Goal: Task Accomplishment & Management: Use online tool/utility

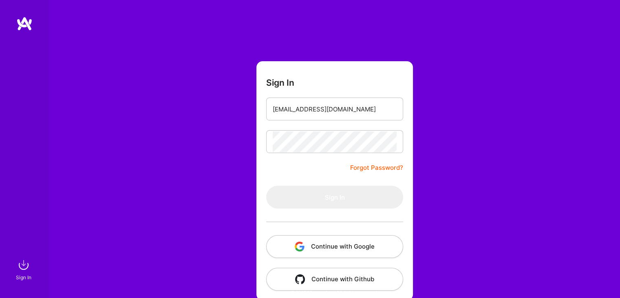
type input "[EMAIL_ADDRESS][DOMAIN_NAME]"
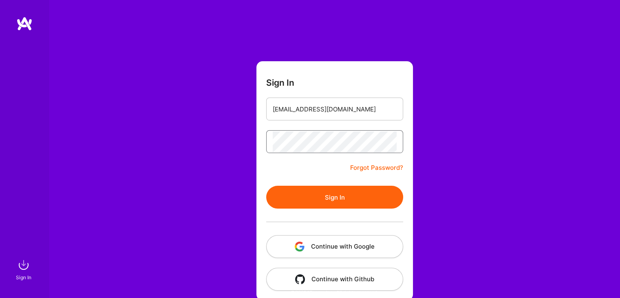
click at [266, 185] on button "Sign In" at bounding box center [334, 196] width 137 height 23
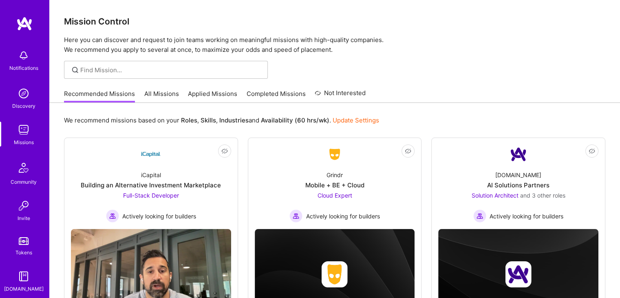
click at [220, 93] on link "Applied Missions" at bounding box center [212, 95] width 49 height 13
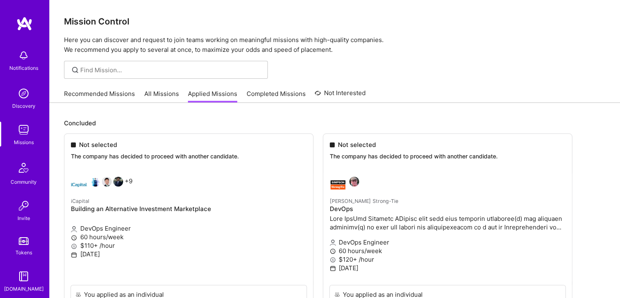
click at [159, 89] on link "All Missions" at bounding box center [161, 95] width 35 height 13
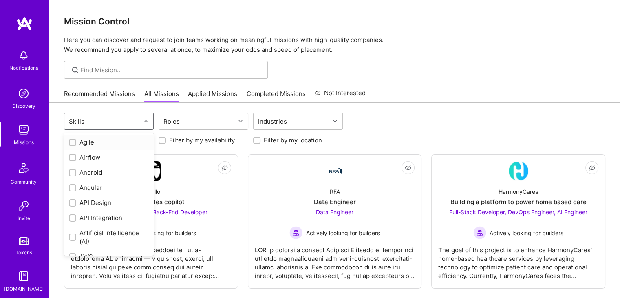
click at [111, 118] on div "Skills" at bounding box center [102, 121] width 76 height 16
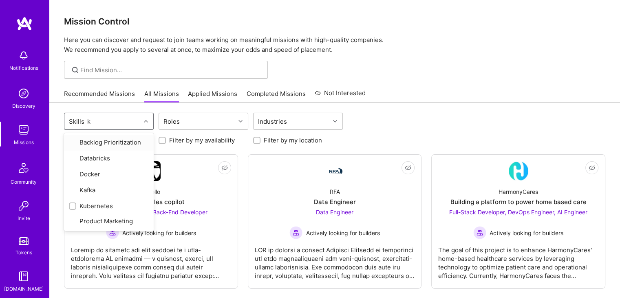
type input "ku"
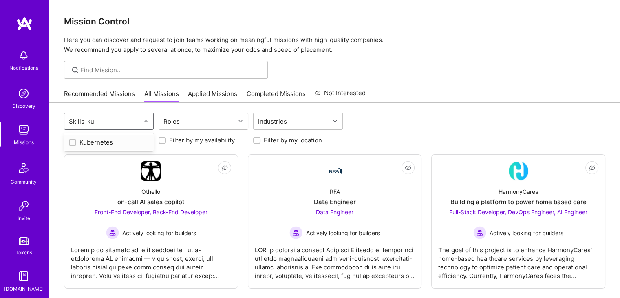
click at [73, 146] on label at bounding box center [72, 142] width 7 height 9
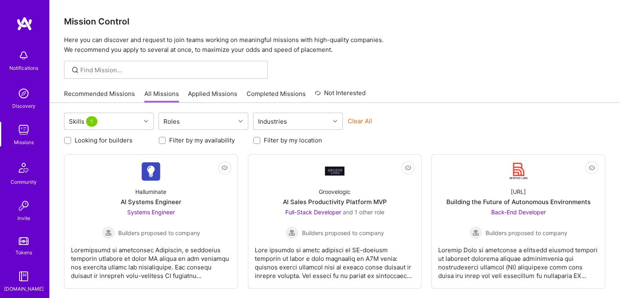
click at [454, 98] on div "Recommended Missions All Missions Applied Missions Completed Missions Not Inter…" at bounding box center [334, 94] width 541 height 18
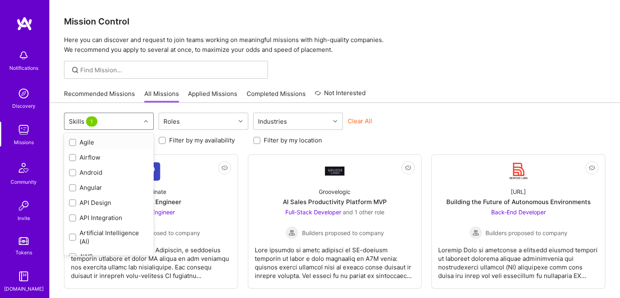
click at [130, 126] on div "Skills 1" at bounding box center [102, 121] width 76 height 16
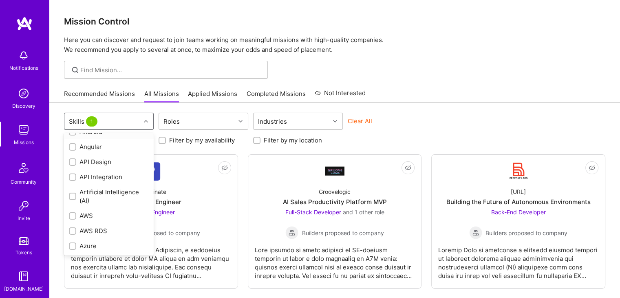
scroll to position [6, 0]
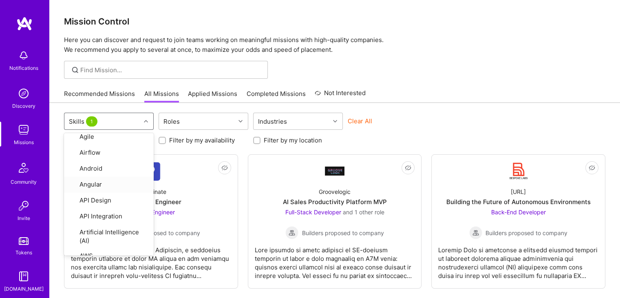
type input "k"
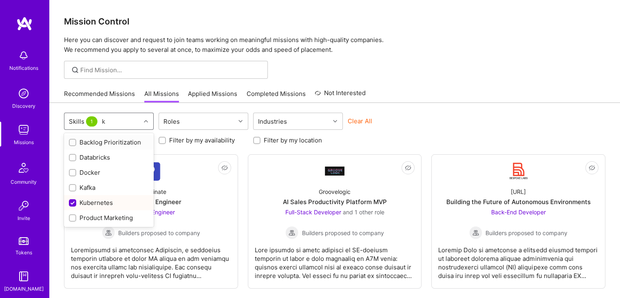
scroll to position [0, 0]
click at [76, 200] on div "Kubernetes" at bounding box center [109, 202] width 80 height 9
checkbox input "false"
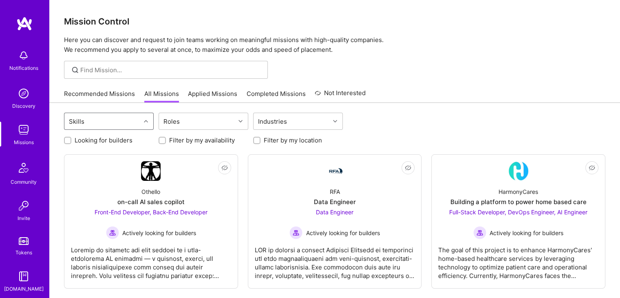
click at [102, 126] on div "Skills" at bounding box center [102, 121] width 76 height 16
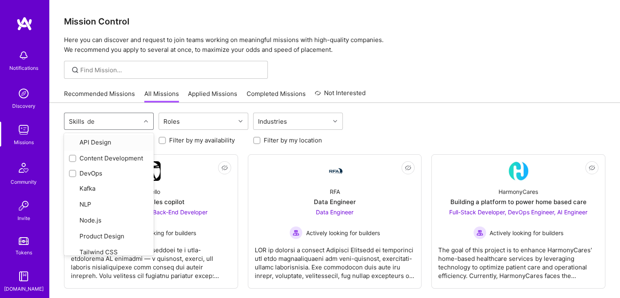
type input "dev"
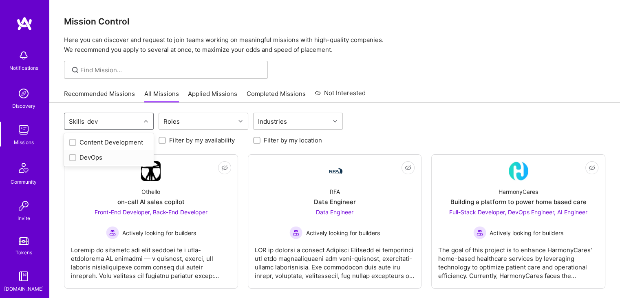
click at [73, 159] on input "checkbox" at bounding box center [74, 158] width 6 height 6
checkbox input "true"
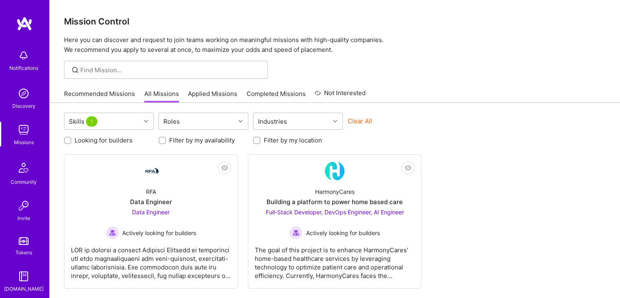
click at [469, 143] on div "Looking for builders Filter by my availability Filter by my location" at bounding box center [334, 138] width 541 height 13
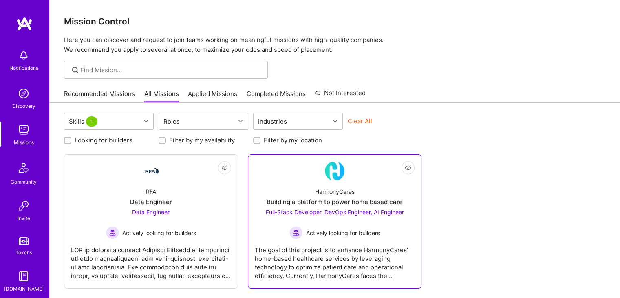
click at [354, 191] on div "HarmonyCares" at bounding box center [335, 191] width 40 height 9
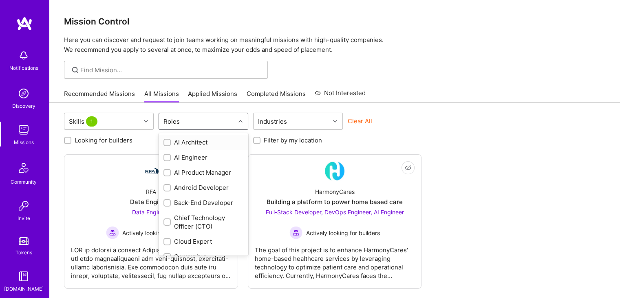
click at [171, 128] on div "Roles" at bounding box center [197, 121] width 76 height 16
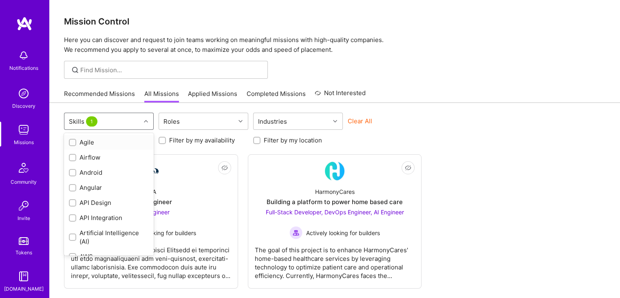
click at [124, 120] on div "Skills 1" at bounding box center [102, 121] width 76 height 16
type input "de"
click at [70, 180] on div "DevOps" at bounding box center [109, 172] width 90 height 15
checkbox input "false"
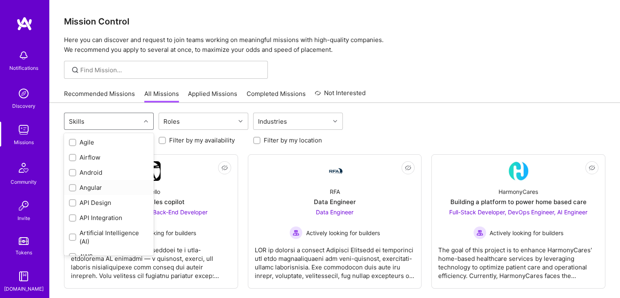
click at [72, 183] on label at bounding box center [72, 187] width 7 height 9
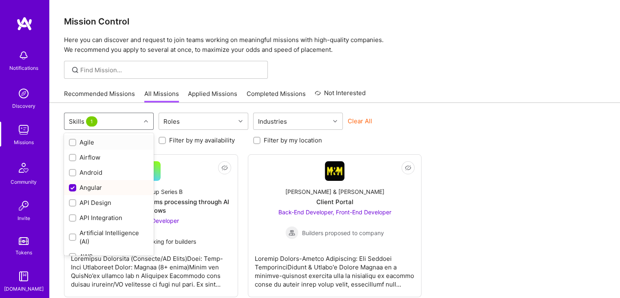
click at [95, 119] on span "1" at bounding box center [91, 121] width 11 height 10
click at [74, 185] on input "checkbox" at bounding box center [73, 187] width 7 height 7
checkbox input "false"
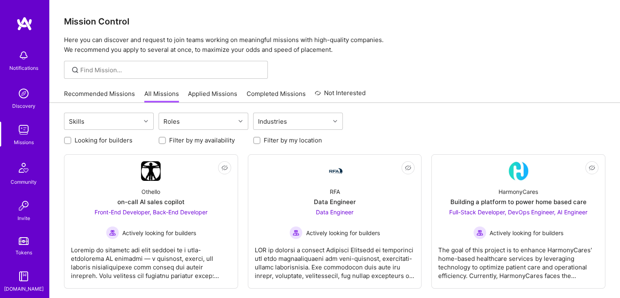
click at [417, 67] on div at bounding box center [334, 70] width 571 height 18
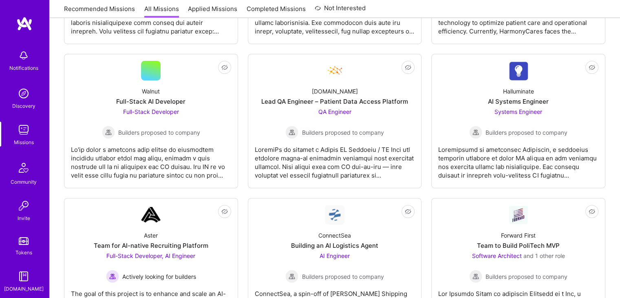
scroll to position [245, 0]
click at [534, 97] on div "AI Systems Engineer" at bounding box center [518, 101] width 61 height 9
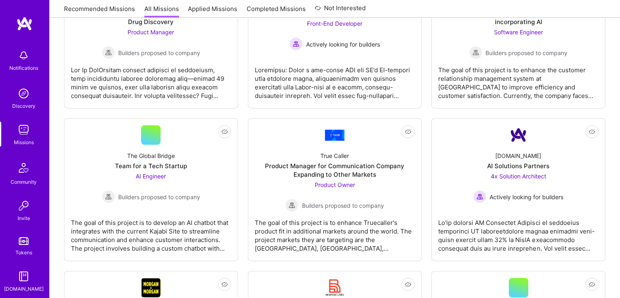
scroll to position [2127, 0]
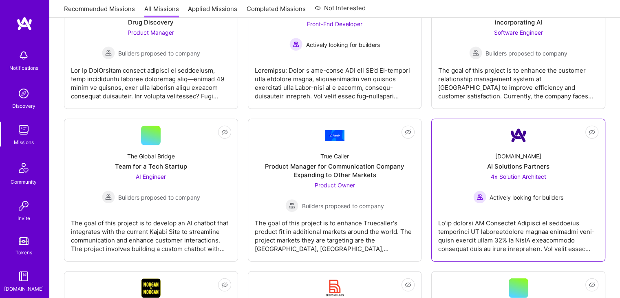
click at [512, 176] on span "4x Solution Architect" at bounding box center [518, 176] width 55 height 7
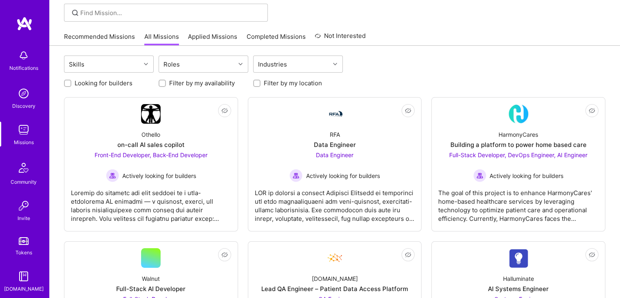
scroll to position [57, 0]
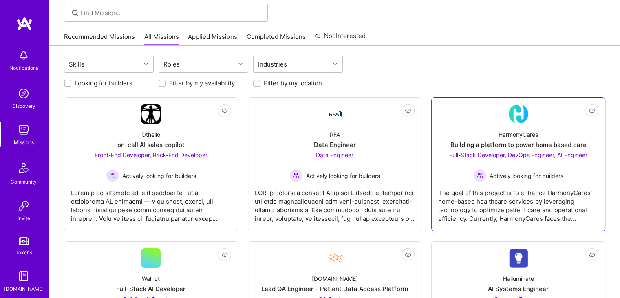
click at [532, 127] on div "HarmonyCares Building a platform to power home based care Full-Stack Developer,…" at bounding box center [518, 153] width 160 height 58
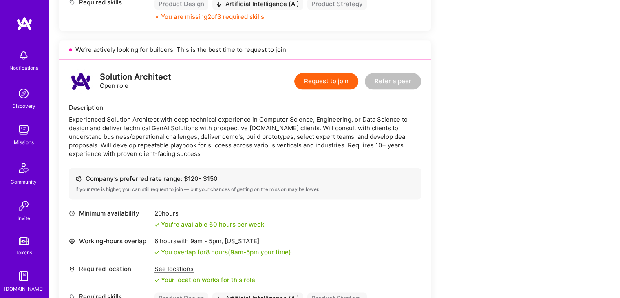
scroll to position [1179, 0]
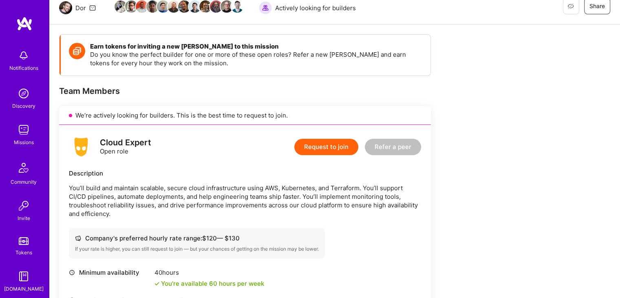
scroll to position [33, 0]
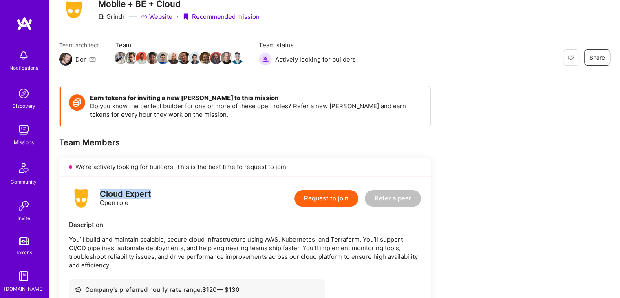
drag, startPoint x: 153, startPoint y: 195, endPoint x: 101, endPoint y: 193, distance: 52.6
click at [101, 193] on div "Cloud Expert Open role Request to join Refer a peer" at bounding box center [245, 198] width 352 height 24
copy div "Cloud Expert"
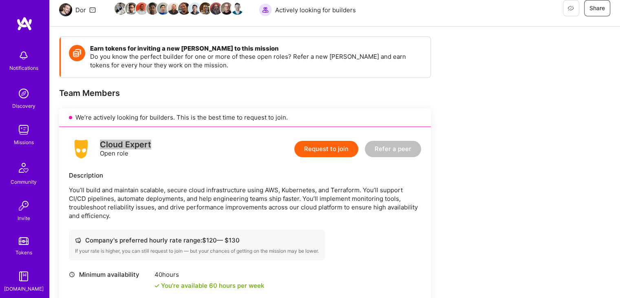
scroll to position [78, 0]
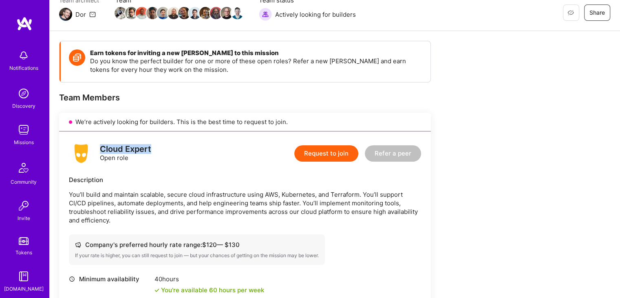
click at [140, 146] on div "Cloud Expert" at bounding box center [125, 149] width 51 height 9
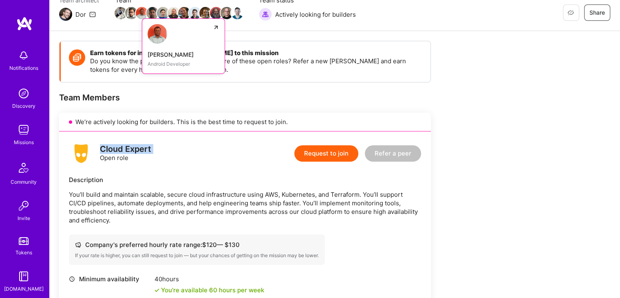
scroll to position [0, 0]
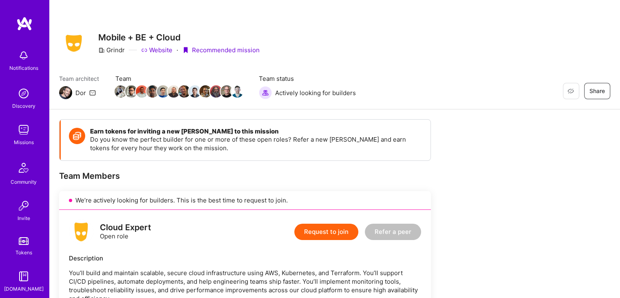
click at [110, 50] on div "Grindr" at bounding box center [111, 50] width 26 height 9
copy div "Grindr"
click at [110, 50] on div "Grindr" at bounding box center [111, 50] width 26 height 9
